Goal: Task Accomplishment & Management: Complete application form

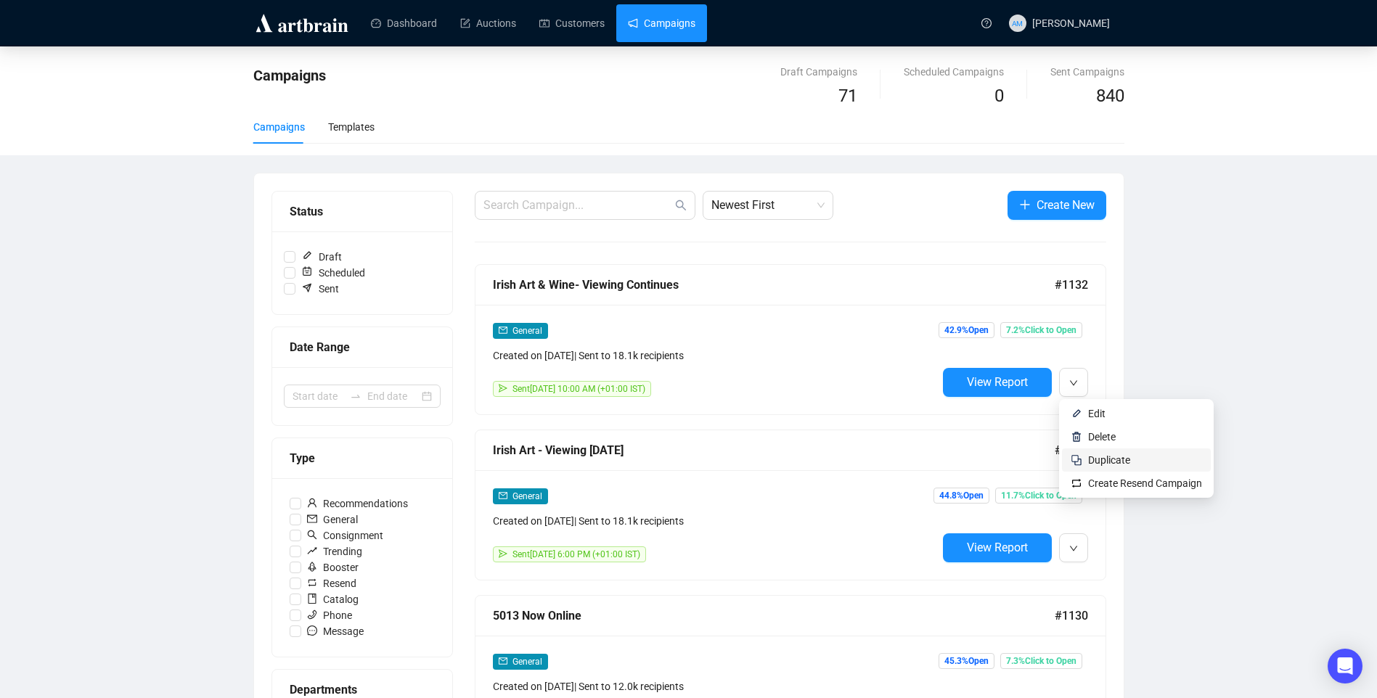
click at [1082, 459] on li "Duplicate" at bounding box center [1136, 460] width 149 height 23
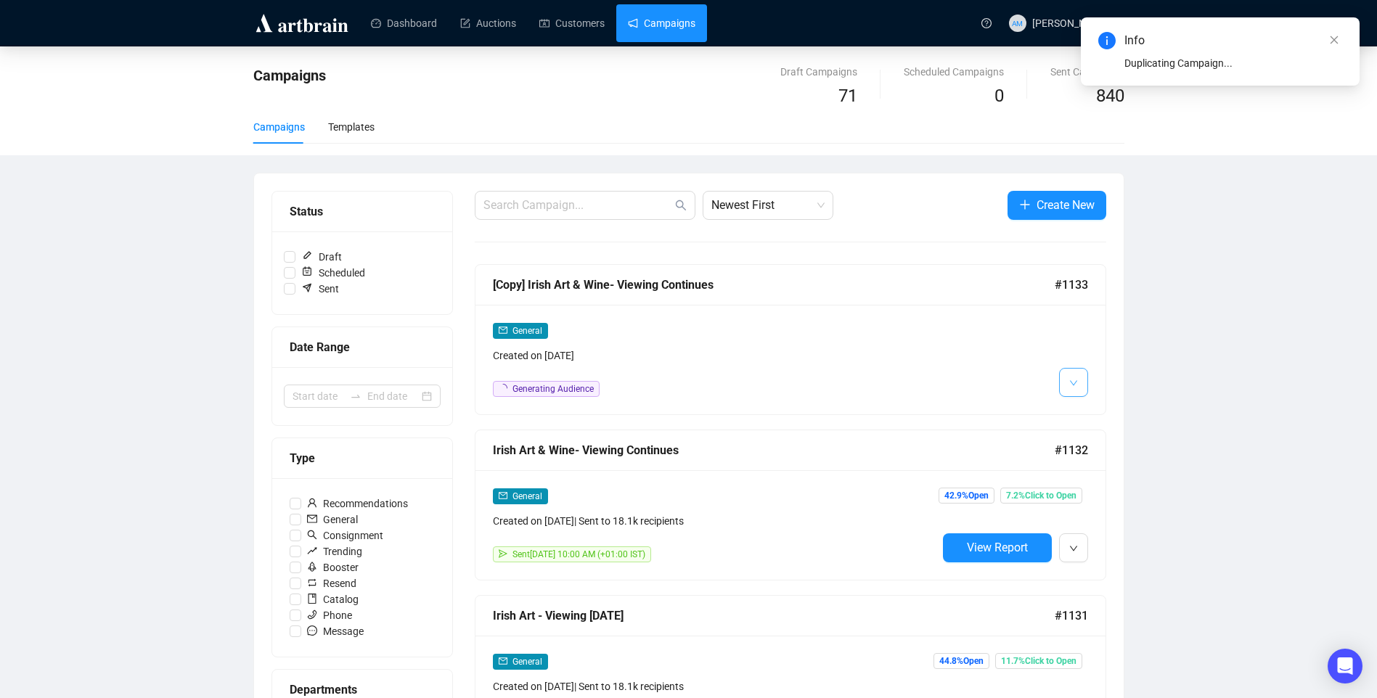
click at [1071, 388] on span "button" at bounding box center [1073, 382] width 9 height 18
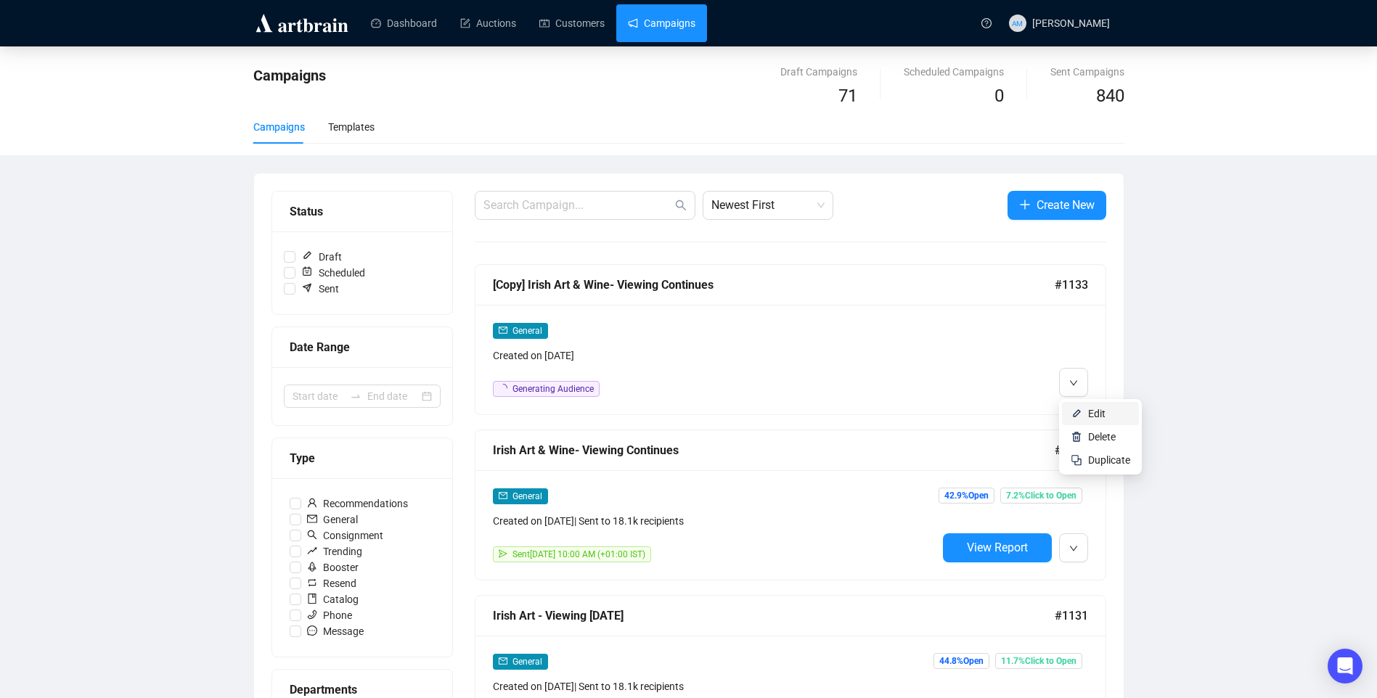
click at [1074, 417] on img at bounding box center [1077, 414] width 12 height 12
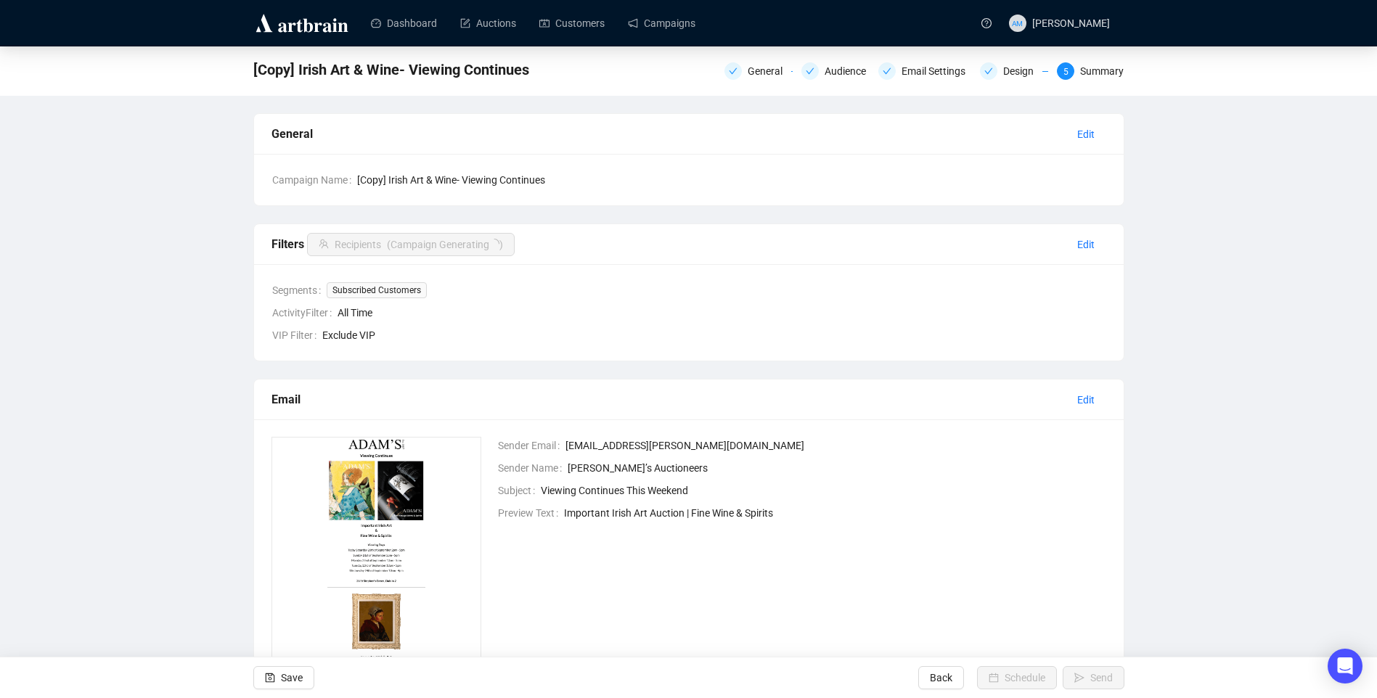
click at [768, 86] on div "[Copy] Irish Art & Wine- Viewing Continues General Audience Email Settings Desi…" at bounding box center [688, 70] width 1377 height 49
click at [768, 72] on div "General" at bounding box center [770, 70] width 44 height 17
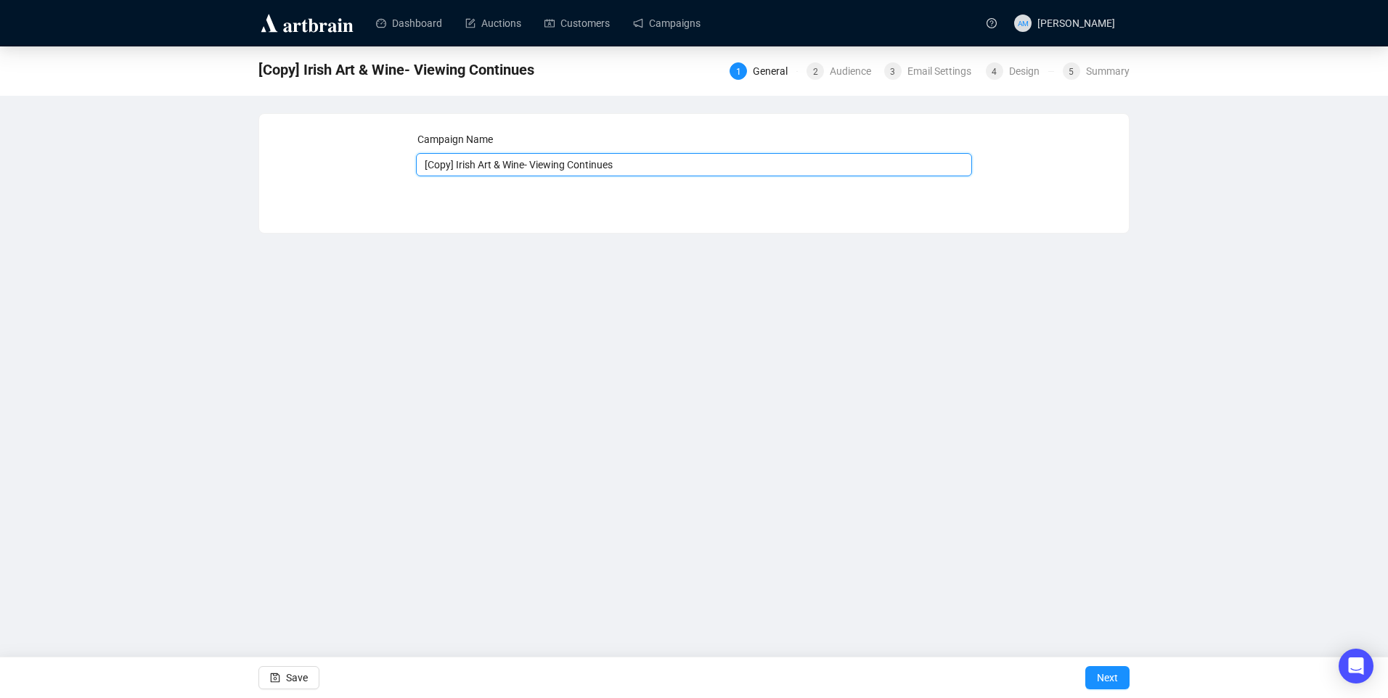
drag, startPoint x: 456, startPoint y: 163, endPoint x: 300, endPoint y: 147, distance: 156.2
click at [300, 147] on div "Campaign Name [Copy] Irish Art & Wine- Viewing Continues Save Next" at bounding box center [694, 162] width 835 height 62
drag, startPoint x: 423, startPoint y: 165, endPoint x: 984, endPoint y: 228, distance: 564.5
click at [984, 228] on div "Campaign Name Irish Art & Wine- Viewing Continues Save Next" at bounding box center [693, 173] width 871 height 120
click at [446, 161] on input "Irish Art & Wine- Viewing Continues" at bounding box center [694, 164] width 557 height 23
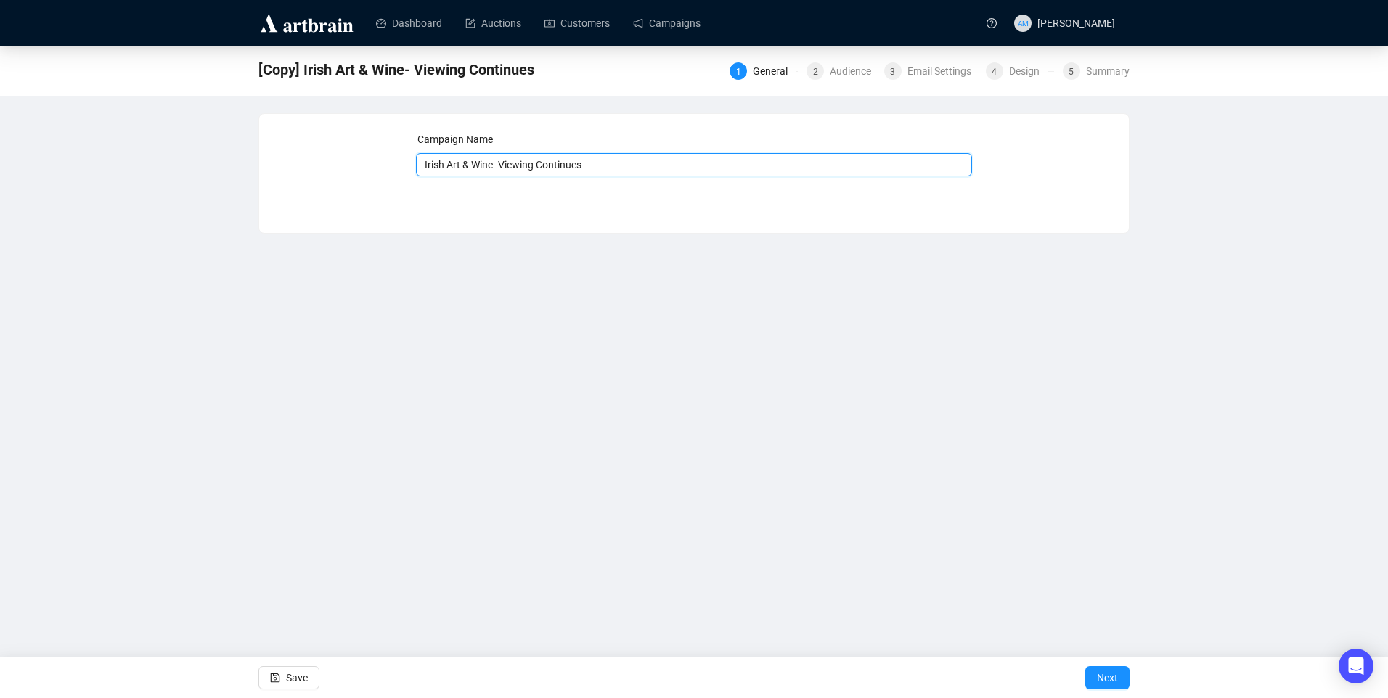
drag, startPoint x: 462, startPoint y: 162, endPoint x: 942, endPoint y: 222, distance: 483.5
click at [871, 206] on div "Campaign Name Irish Art & Wine- Viewing Continues Save Next" at bounding box center [693, 162] width 869 height 97
type input "Irish Art - Don't Forget"
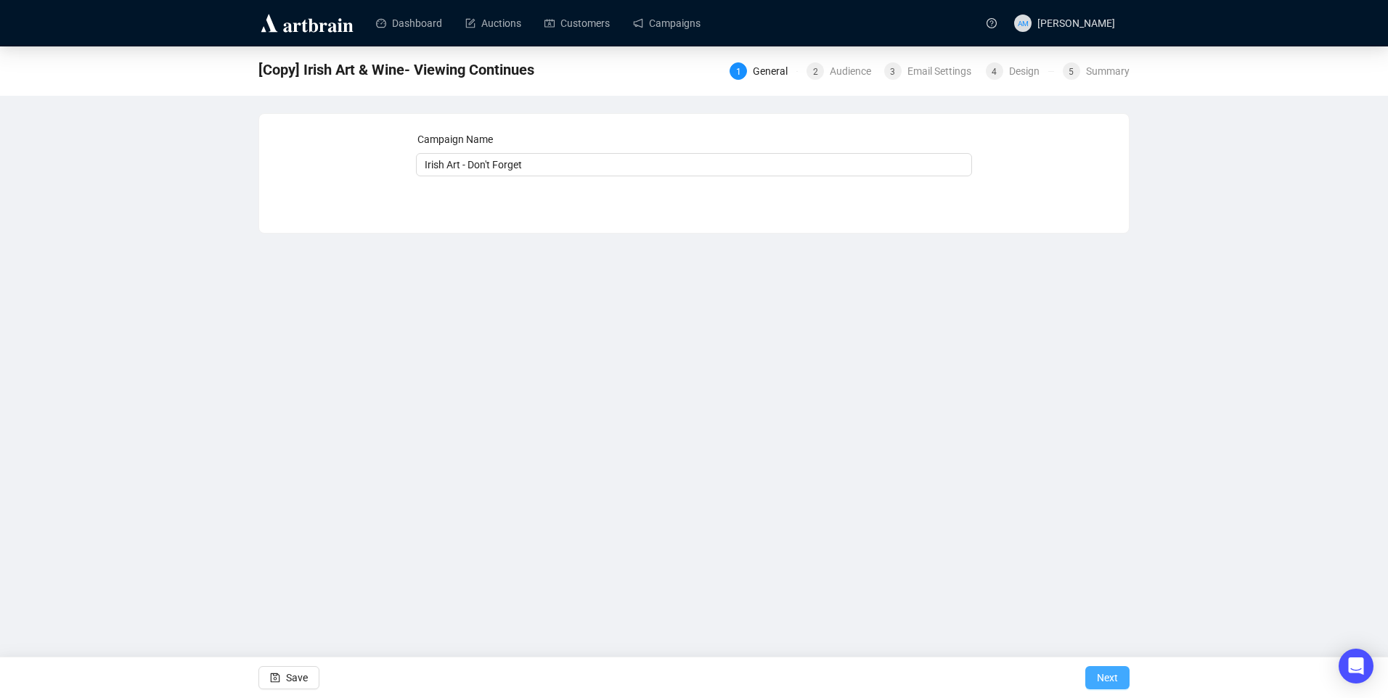
click at [1097, 684] on span "Next" at bounding box center [1107, 678] width 21 height 41
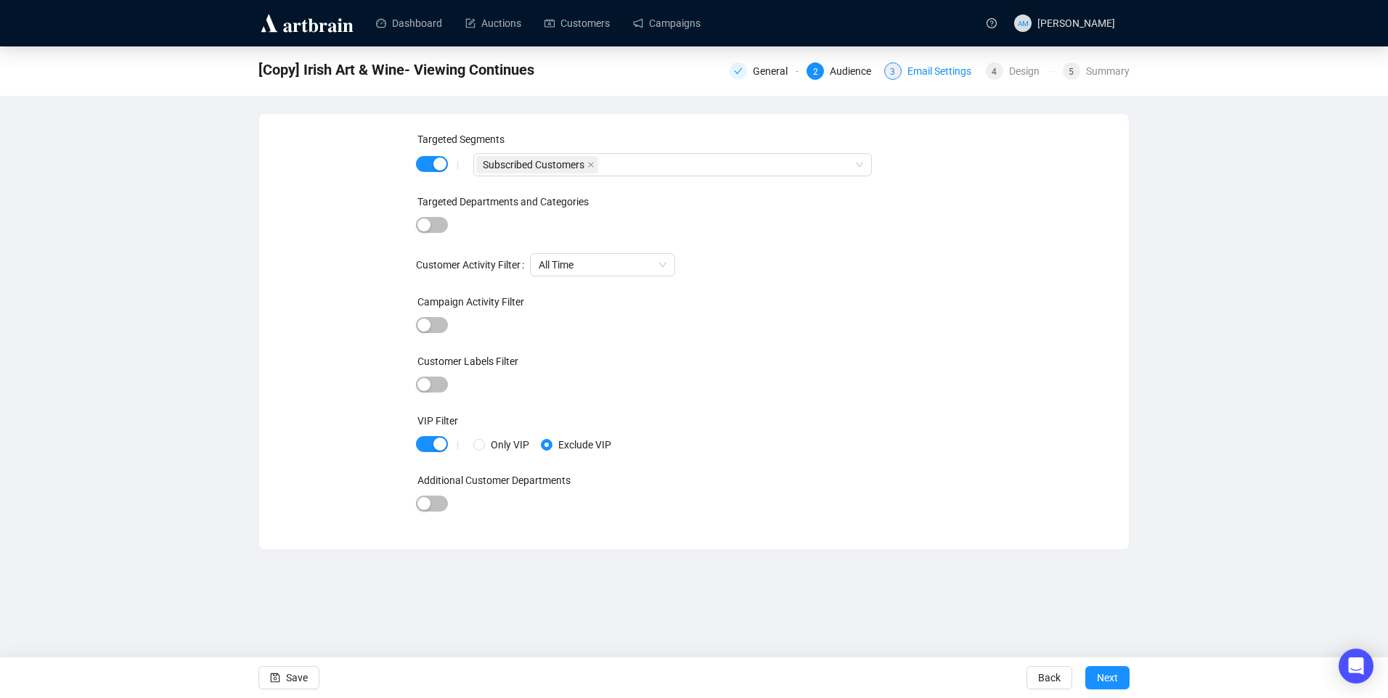
click at [928, 76] on div "Email Settings" at bounding box center [943, 70] width 73 height 17
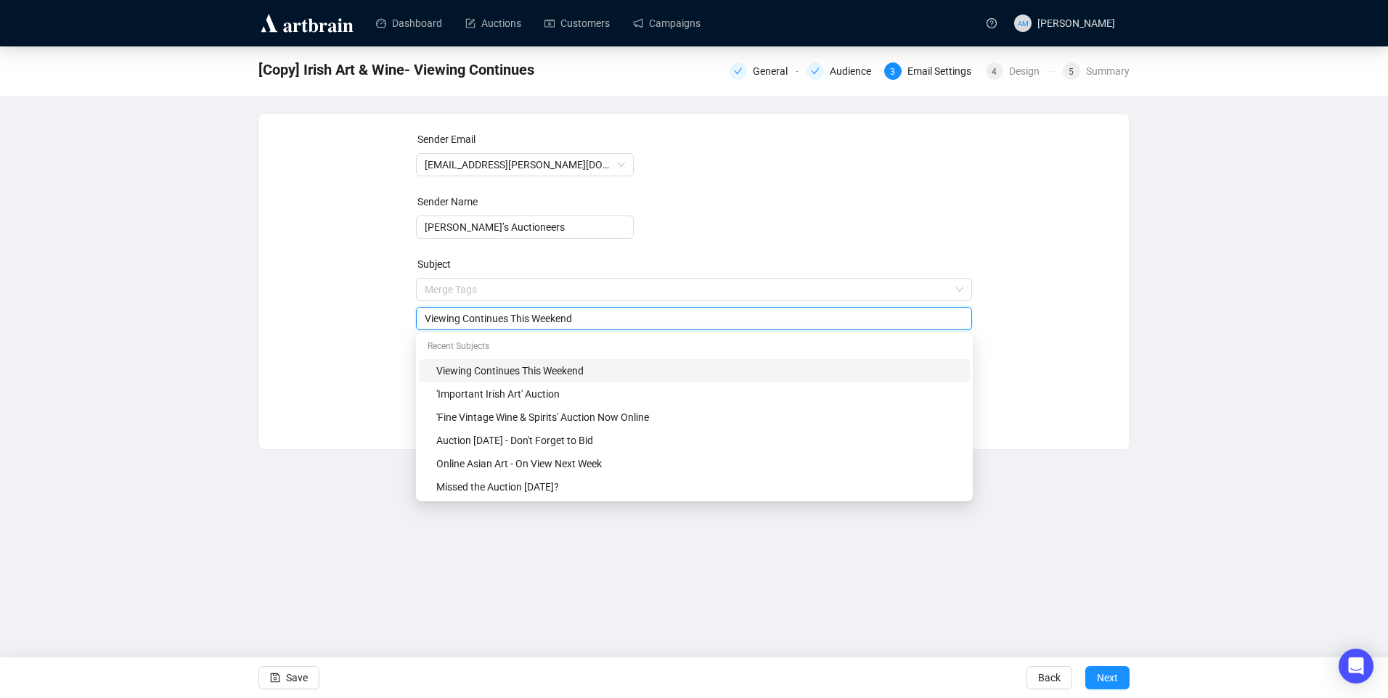
drag, startPoint x: 597, startPoint y: 295, endPoint x: 377, endPoint y: 275, distance: 220.1
click at [377, 275] on div "Sender Email info@adams.ie Sender Name Adam’s Auctioneers Subject Merge Tags Vi…" at bounding box center [694, 270] width 835 height 279
click at [510, 444] on div "Auction Tomorrow - Don't Forget to Bid" at bounding box center [698, 441] width 525 height 16
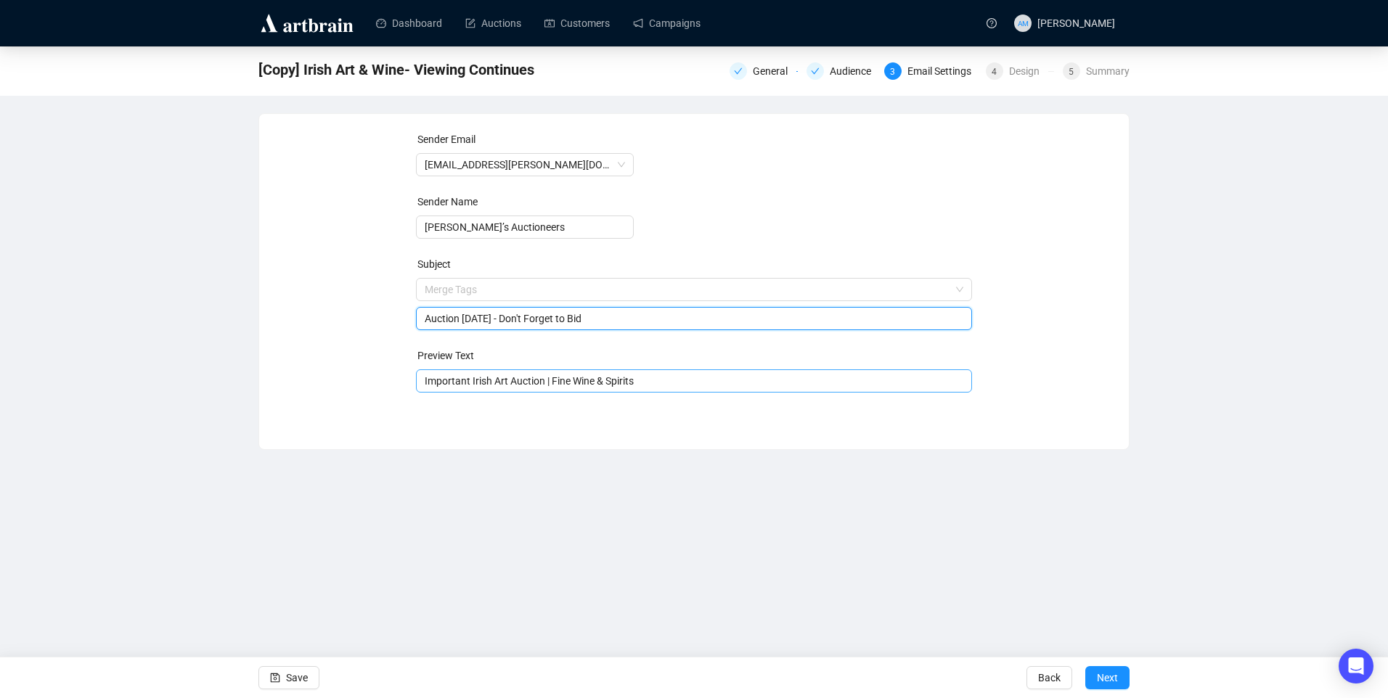
type input "Auction Tomorrow - Don't Forget to Bid"
drag, startPoint x: 543, startPoint y: 382, endPoint x: 931, endPoint y: 382, distance: 388.3
click at [869, 382] on input "Important Irish Art Auction | Fine Wine & Spirits" at bounding box center [694, 381] width 539 height 16
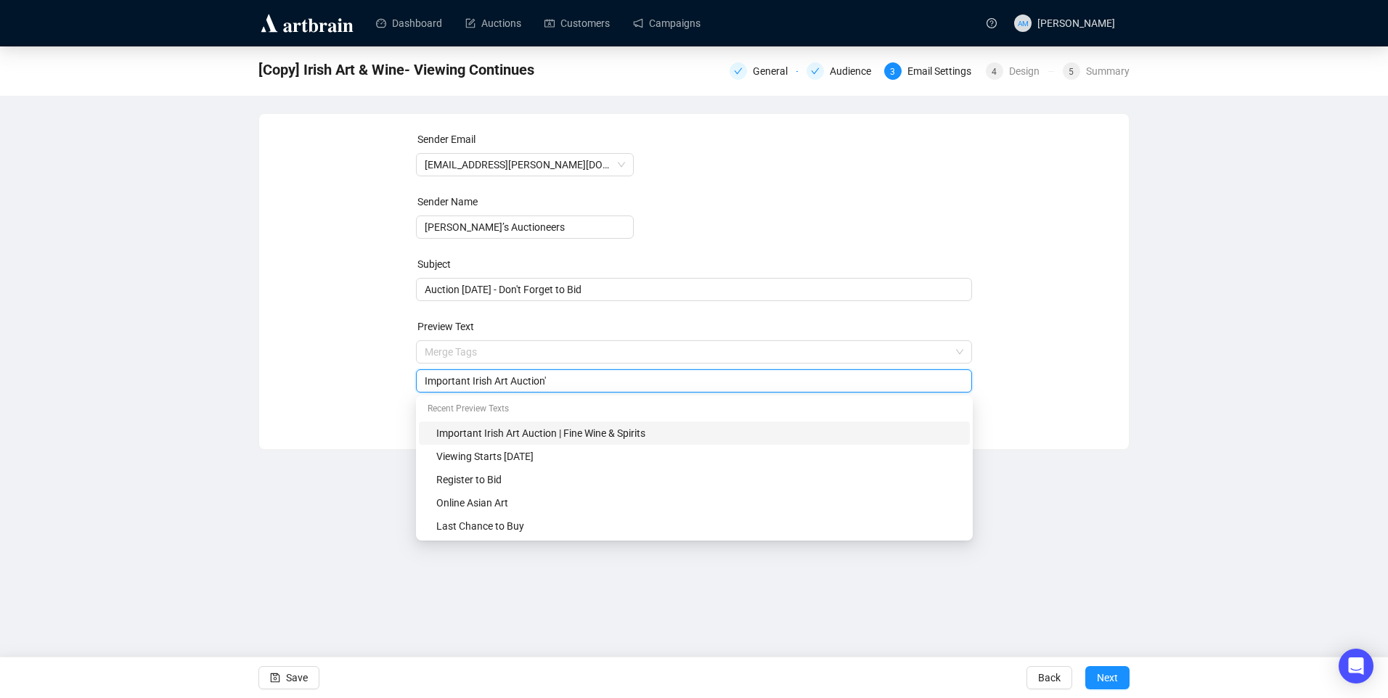
click at [422, 377] on div "Important Irish Art Auction'" at bounding box center [694, 380] width 557 height 23
click at [416, 384] on div "Important Irish Art Auction'" at bounding box center [694, 380] width 557 height 23
click at [425, 379] on input "Important Irish Art Auction'" at bounding box center [694, 381] width 539 height 16
type input "'Important Irish Art Auction'"
click at [1102, 669] on span "Next" at bounding box center [1107, 678] width 21 height 41
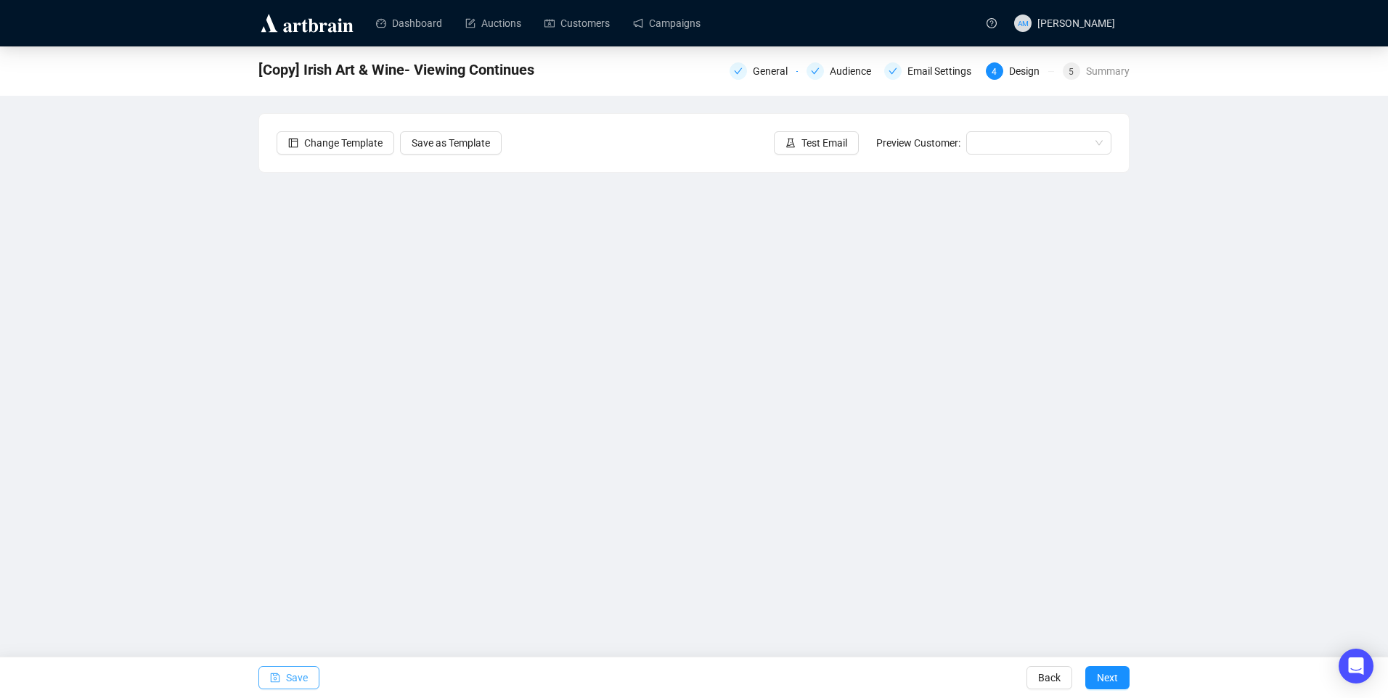
click at [296, 672] on span "Save" at bounding box center [297, 678] width 22 height 41
click at [295, 673] on span "Save" at bounding box center [297, 678] width 22 height 41
click at [308, 674] on button "Save" at bounding box center [288, 677] width 61 height 23
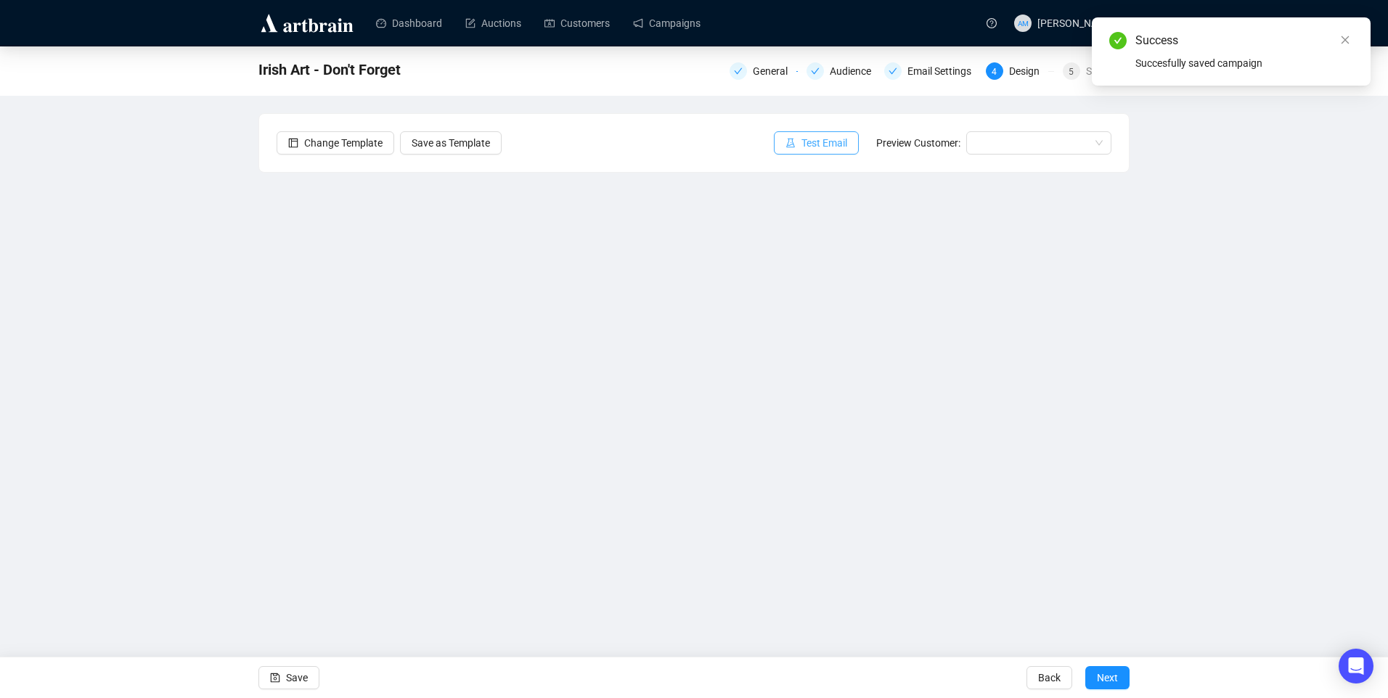
click at [829, 150] on span "Test Email" at bounding box center [824, 143] width 46 height 16
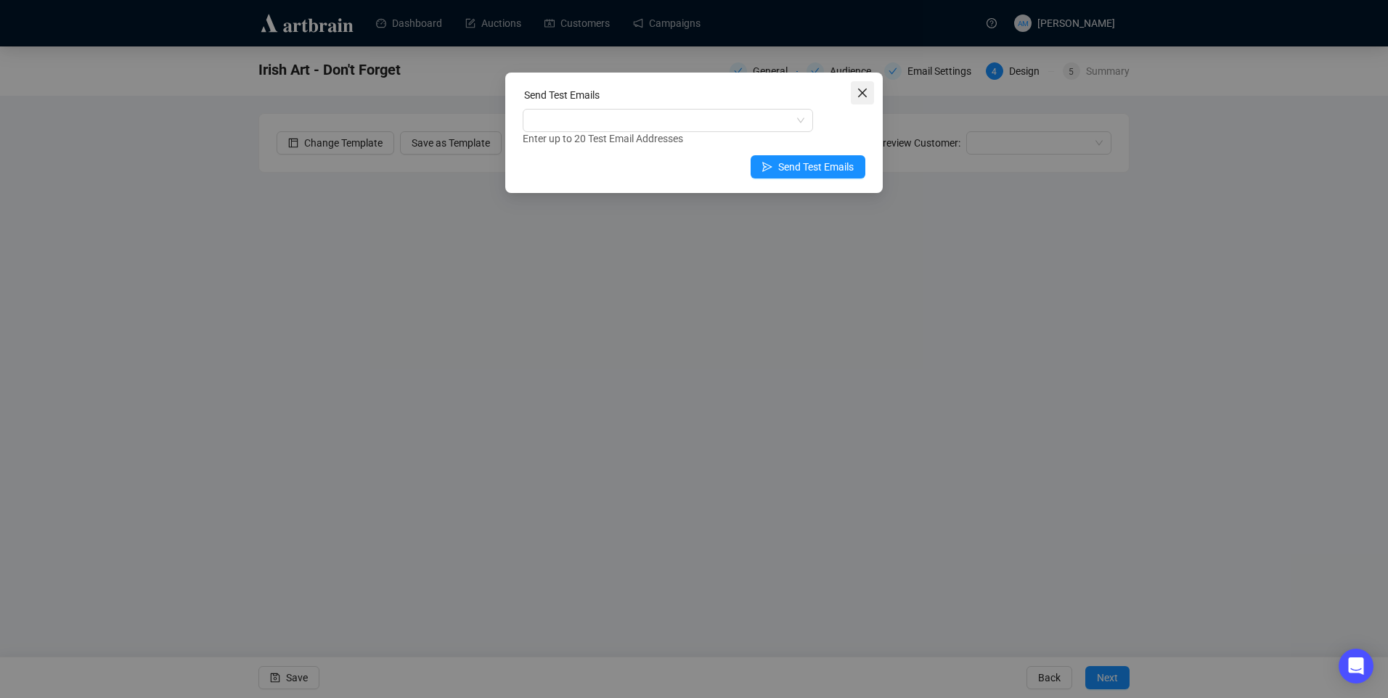
click at [863, 91] on icon "close" at bounding box center [862, 93] width 9 height 9
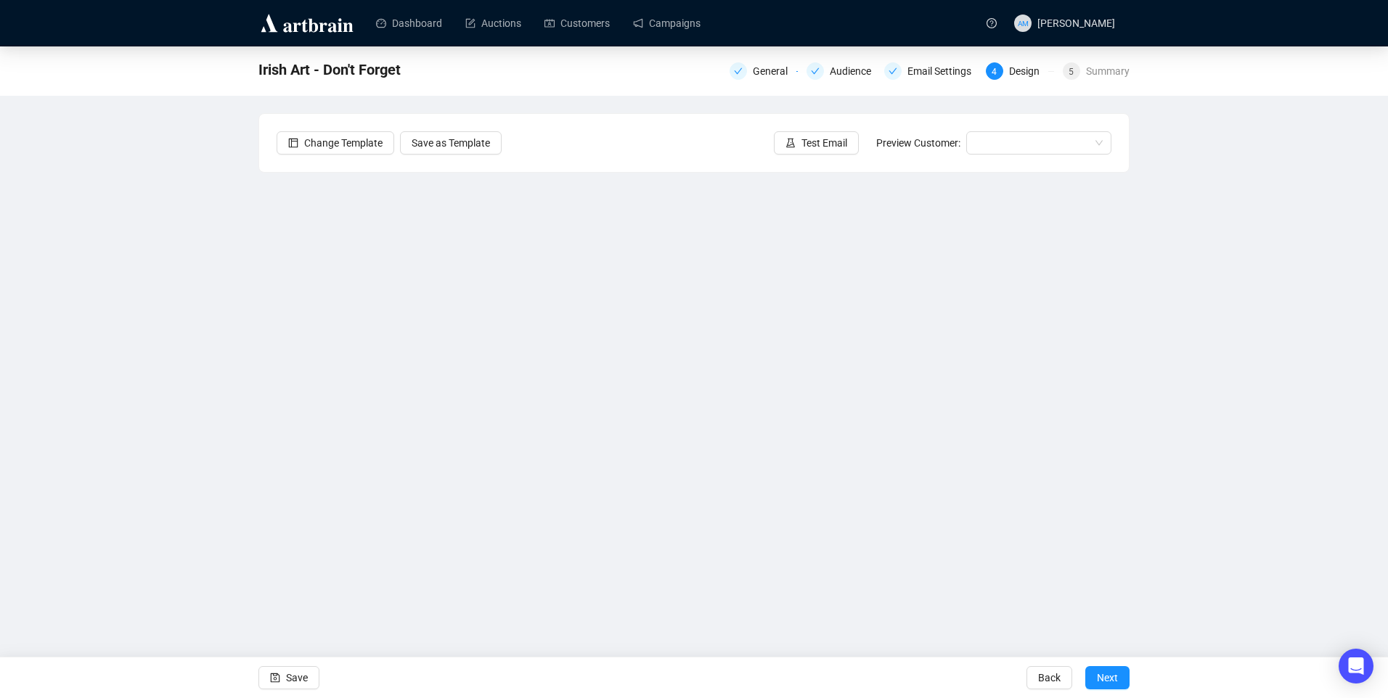
drag, startPoint x: 303, startPoint y: 678, endPoint x: 388, endPoint y: 591, distance: 121.6
click at [303, 679] on span "Save" at bounding box center [297, 678] width 22 height 41
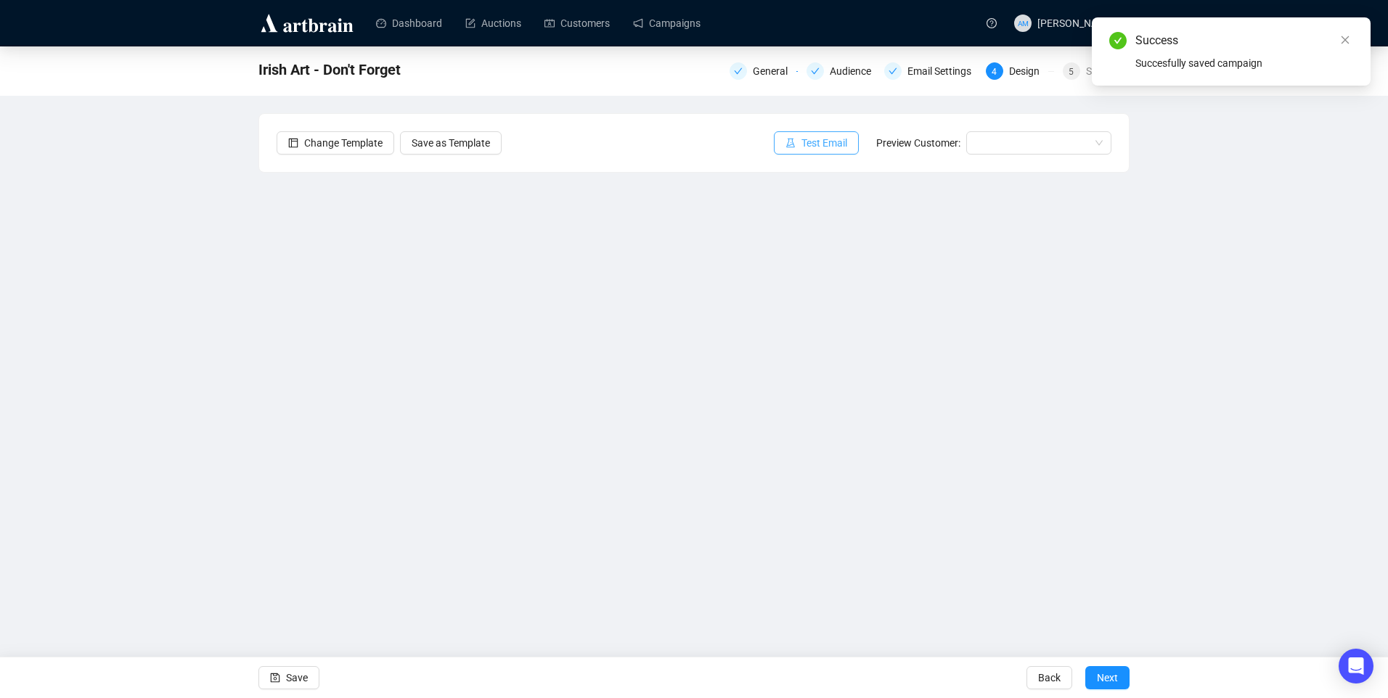
click at [808, 152] on button "Test Email" at bounding box center [816, 142] width 85 height 23
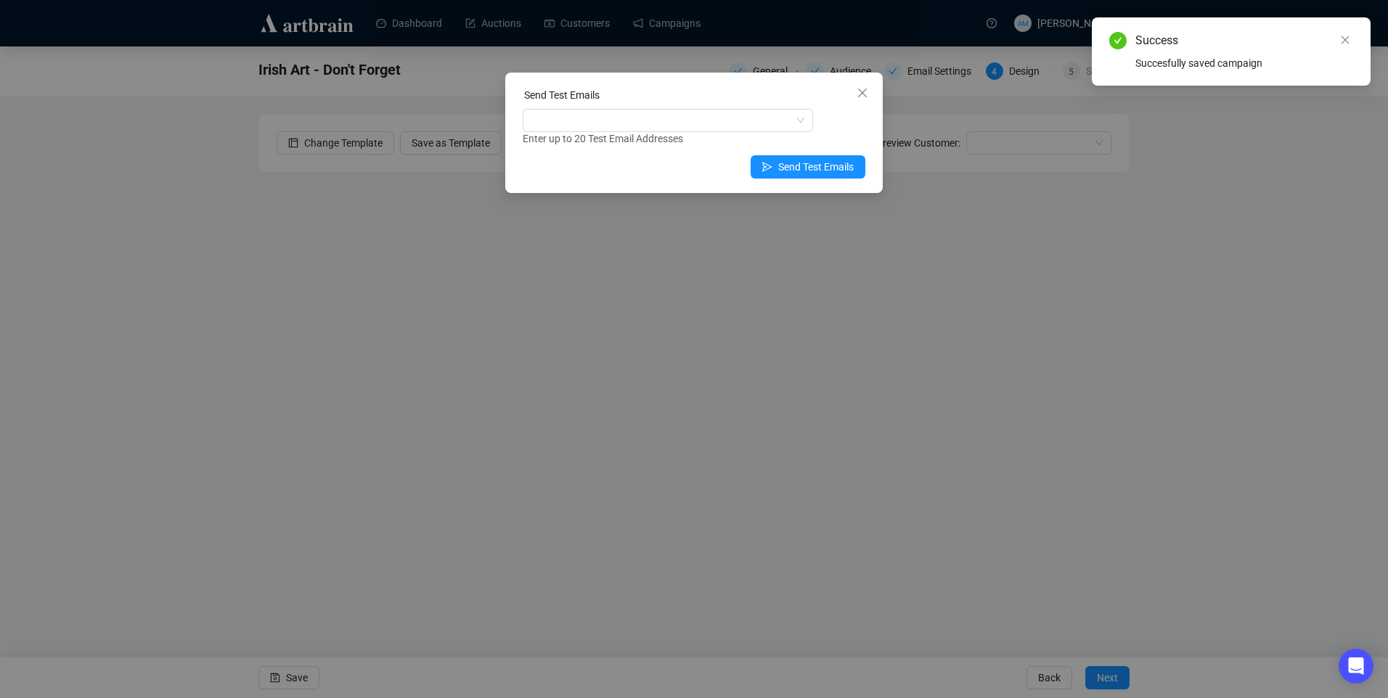
click at [599, 105] on div "Send Test Emails" at bounding box center [694, 98] width 343 height 22
click at [594, 116] on div at bounding box center [659, 120] width 269 height 20
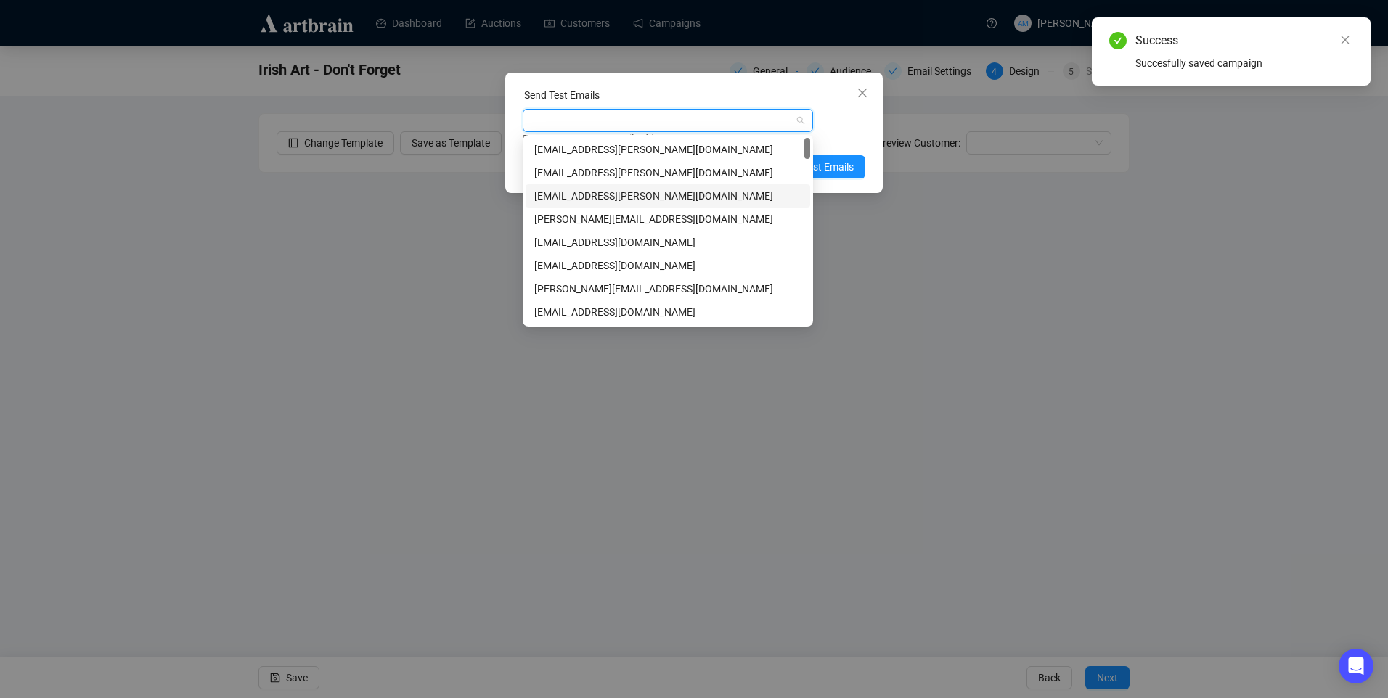
click at [569, 193] on div "niamh@adams.ie" at bounding box center [667, 196] width 267 height 16
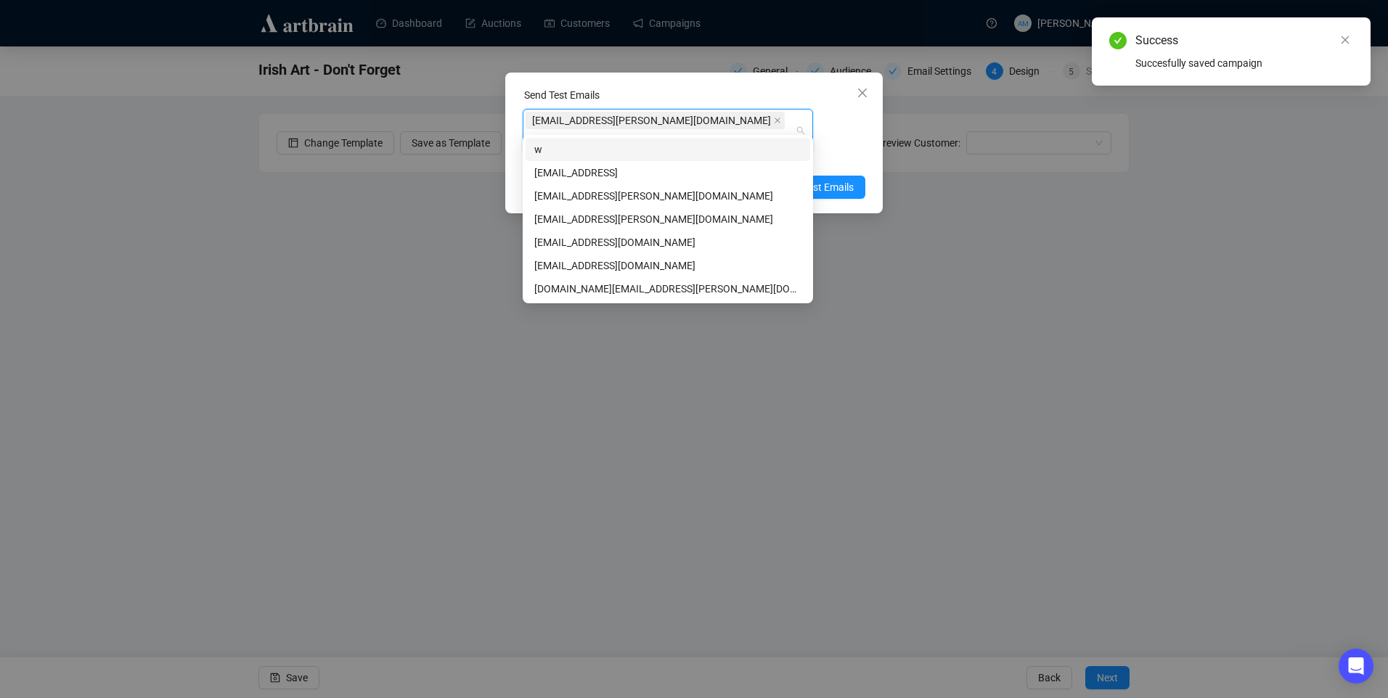
type input "wer"
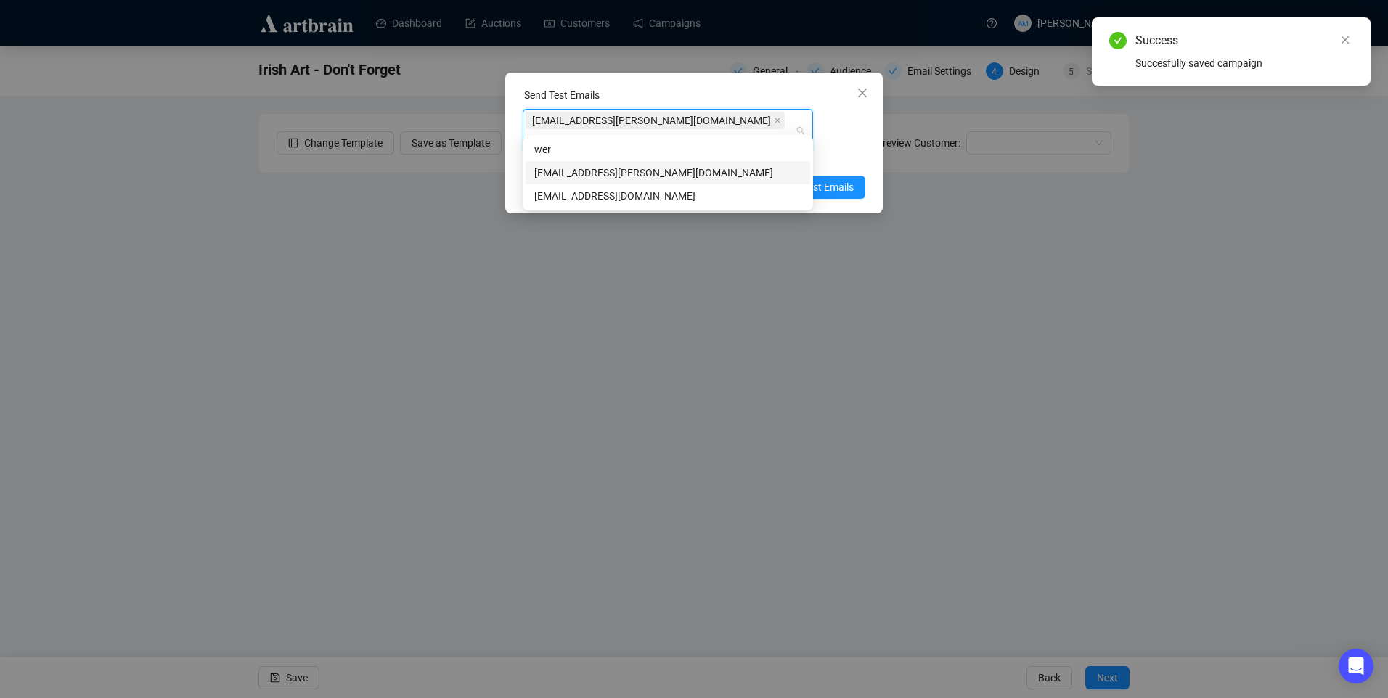
click at [635, 174] on div "weronika@adams.ie" at bounding box center [667, 173] width 267 height 16
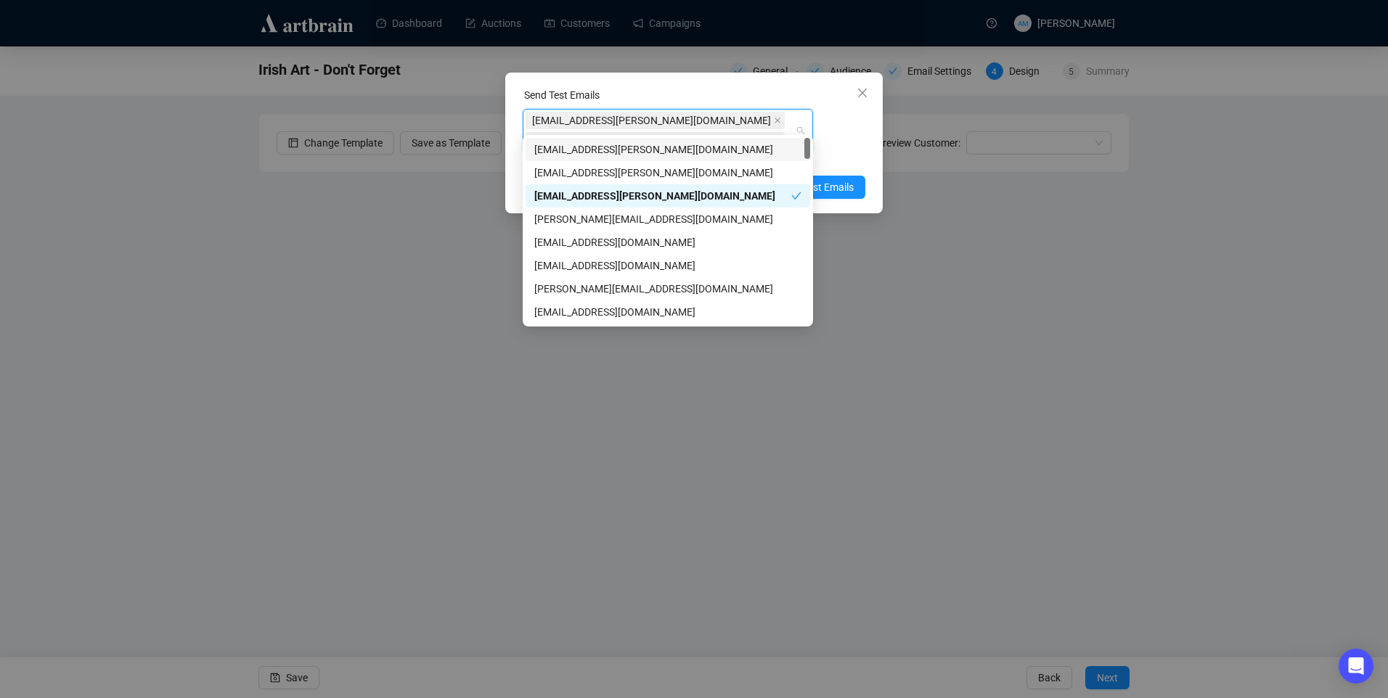
click at [855, 151] on div "Enter up to 20 Test Email Addresses" at bounding box center [694, 159] width 343 height 17
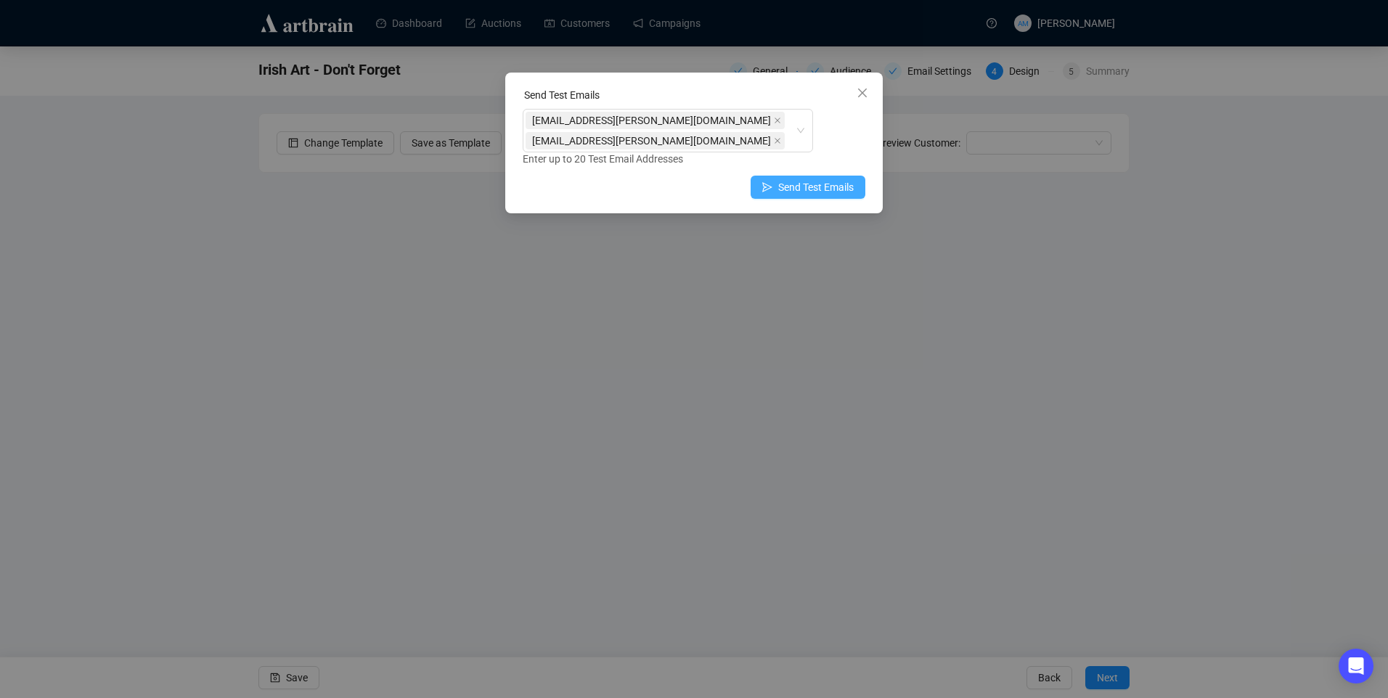
click at [840, 179] on span "Send Test Emails" at bounding box center [815, 187] width 75 height 16
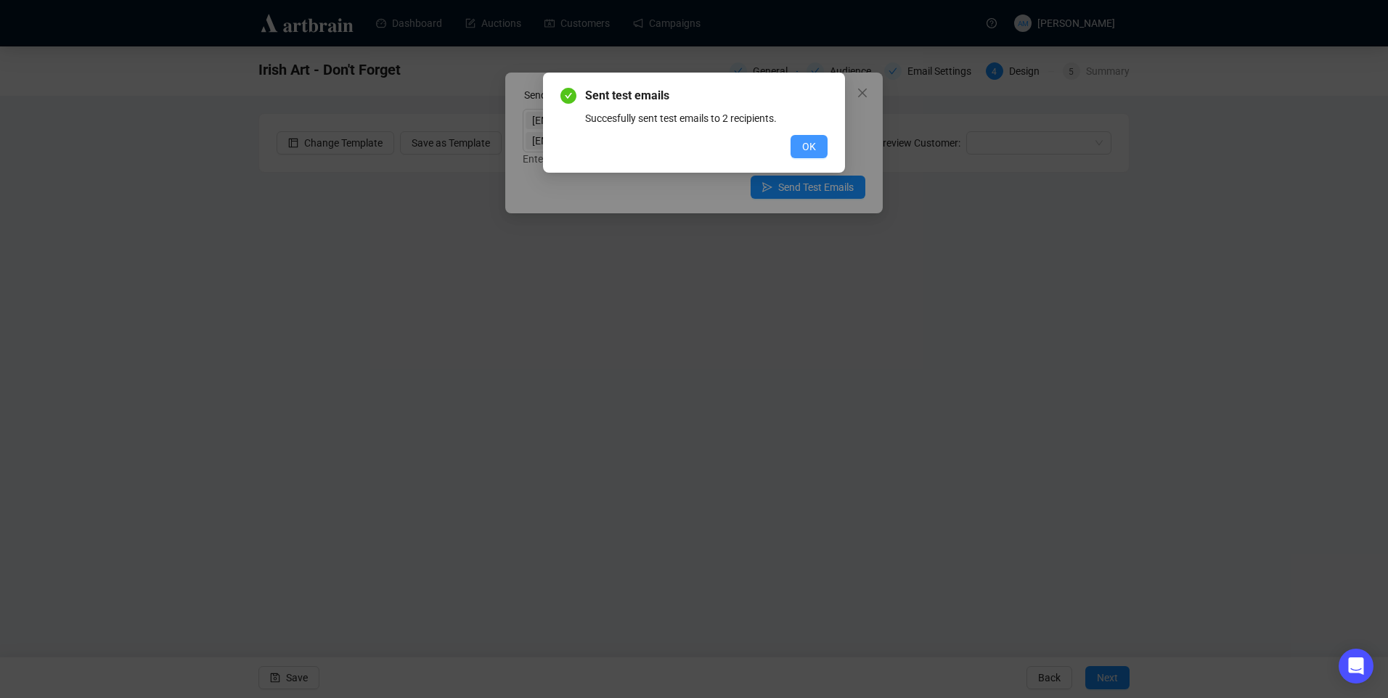
click at [814, 144] on span "OK" at bounding box center [809, 147] width 14 height 16
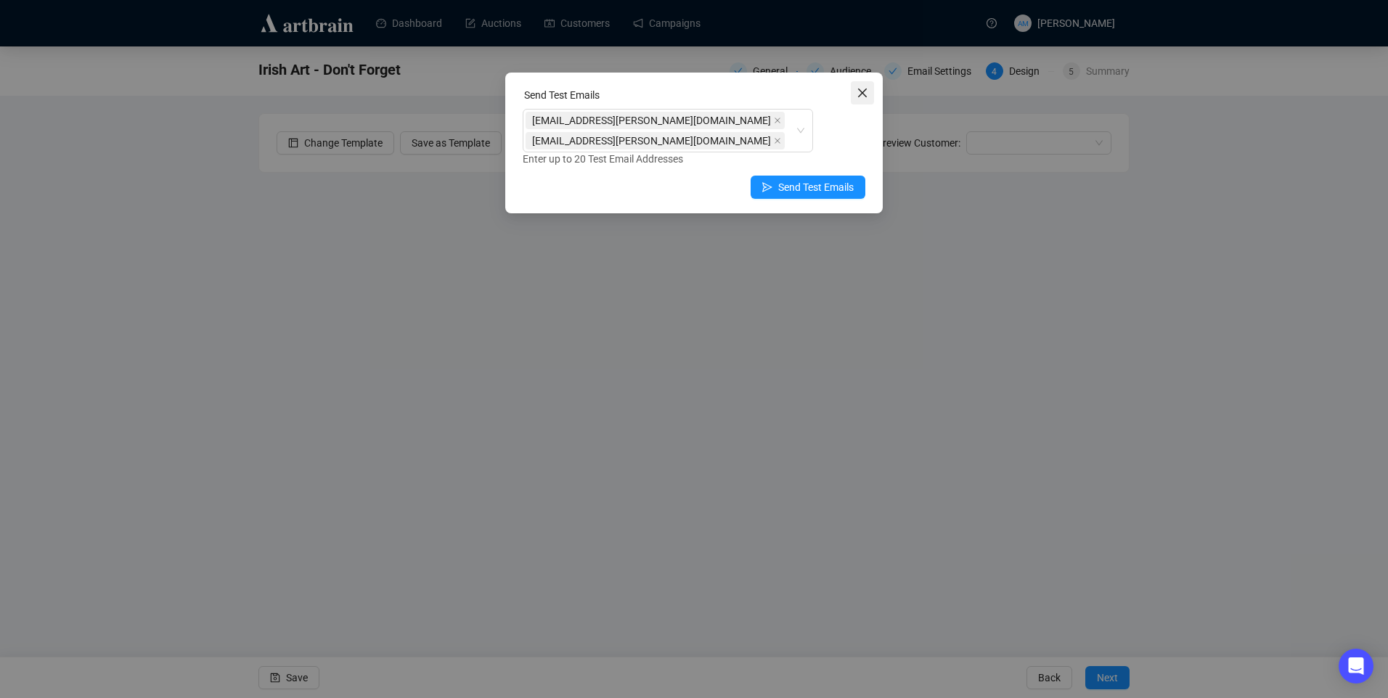
click at [862, 88] on icon "close" at bounding box center [862, 93] width 12 height 12
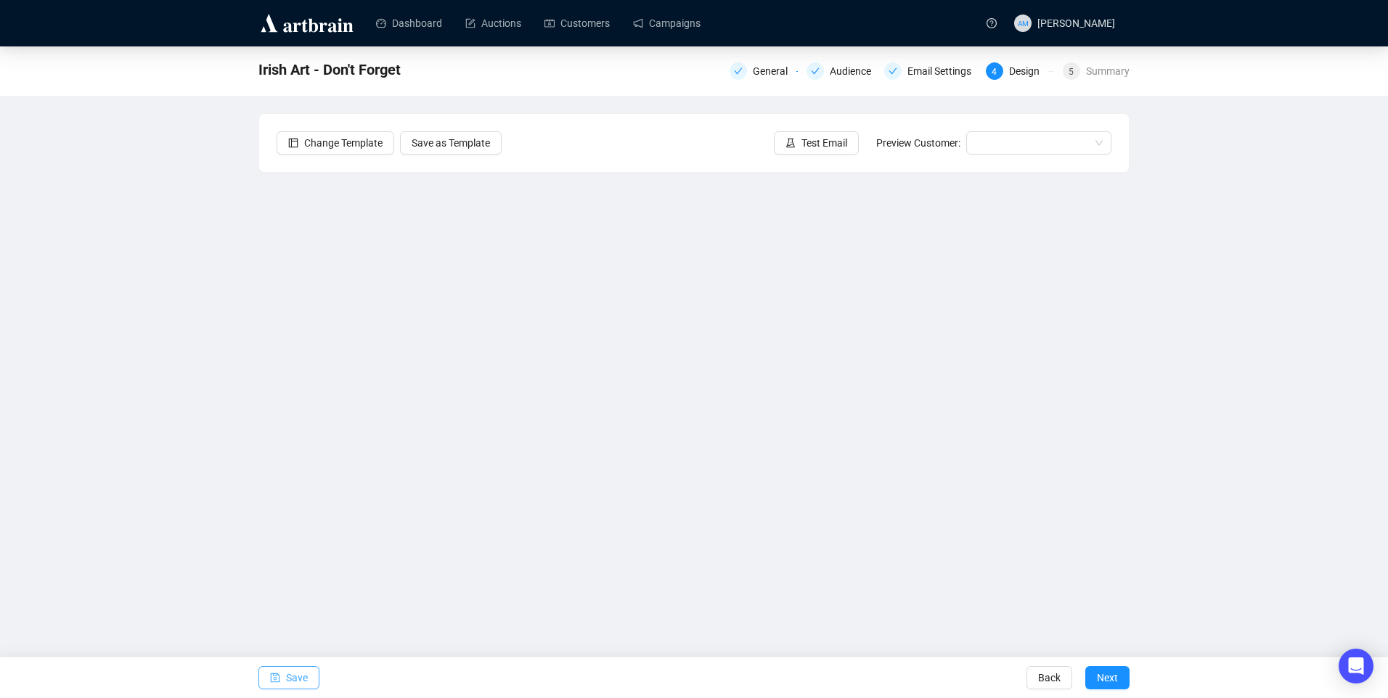
click at [311, 682] on button "Save" at bounding box center [288, 677] width 61 height 23
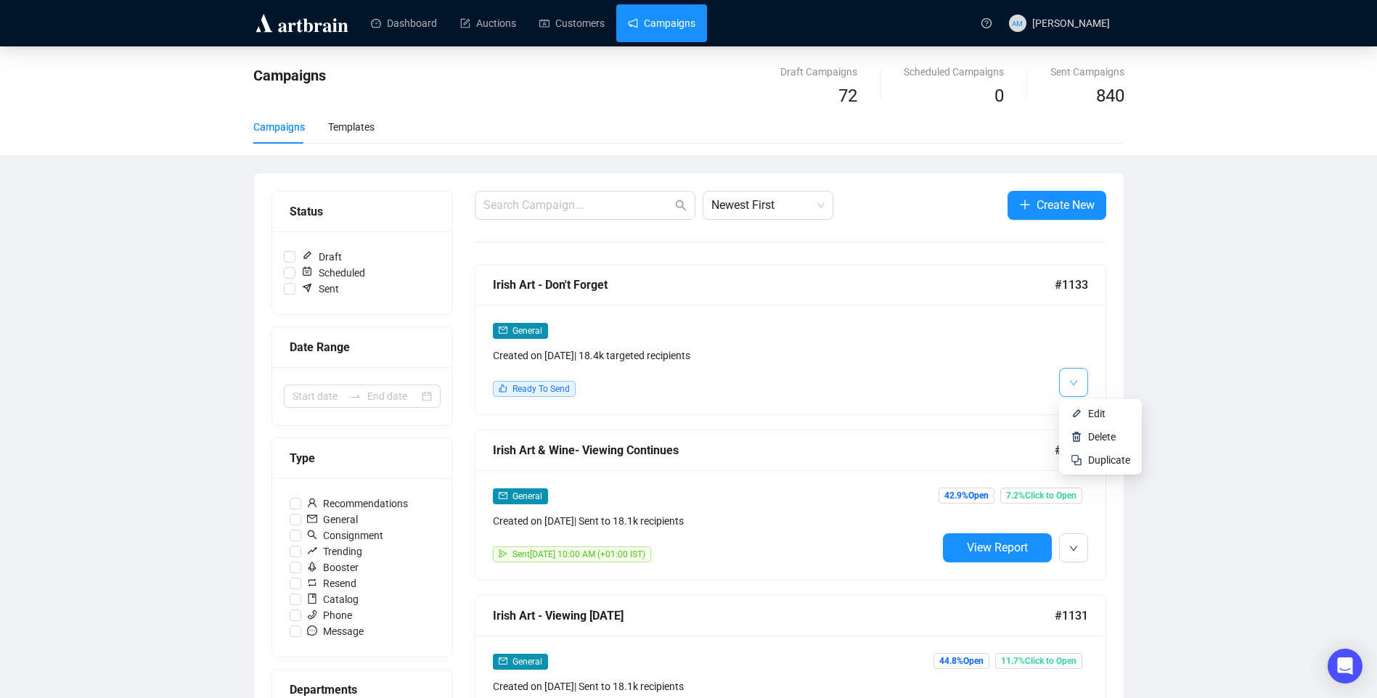
click at [1076, 379] on icon "down" at bounding box center [1073, 383] width 9 height 9
click at [1073, 414] on img at bounding box center [1077, 414] width 12 height 12
